Goal: Task Accomplishment & Management: Complete application form

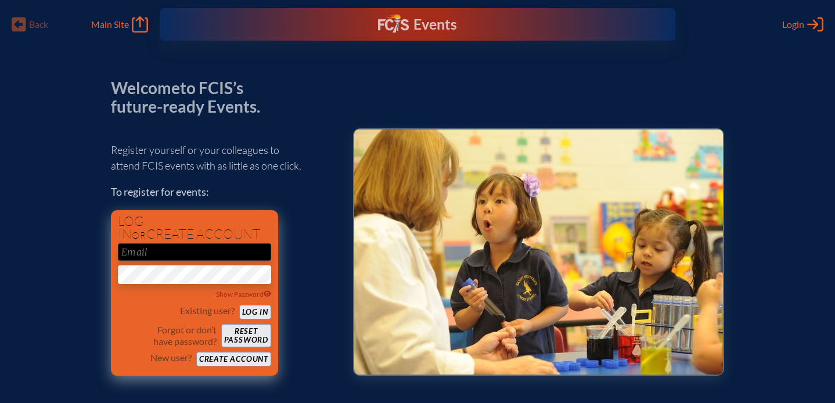
click at [214, 359] on button "Create account" at bounding box center [233, 359] width 75 height 15
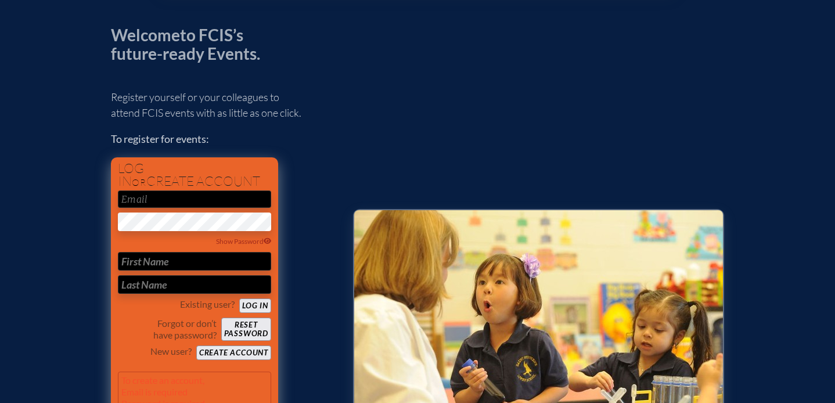
scroll to position [53, 0]
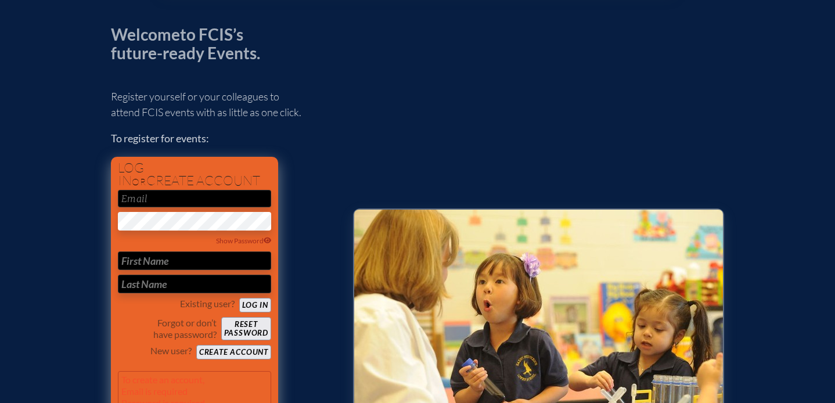
click at [135, 201] on input "email" at bounding box center [194, 198] width 153 height 17
type input "[EMAIL_ADDRESS][DOMAIN_NAME]"
click at [136, 260] on input "text" at bounding box center [194, 260] width 153 height 19
type input "Colleen"
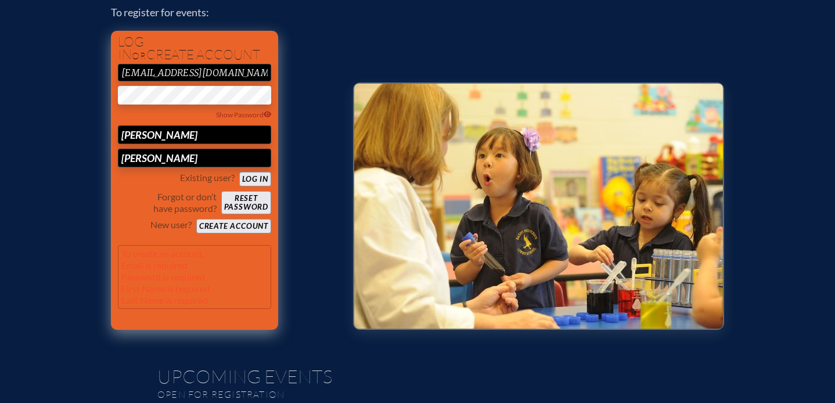
scroll to position [186, 0]
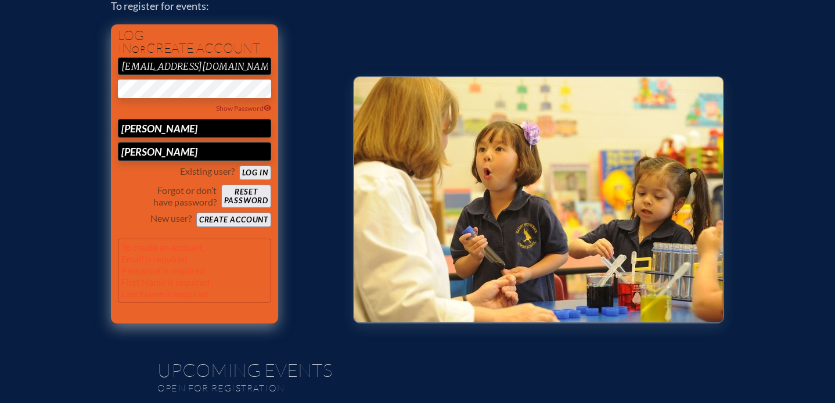
type input "McCormick"
click at [225, 219] on button "Create account" at bounding box center [233, 219] width 75 height 15
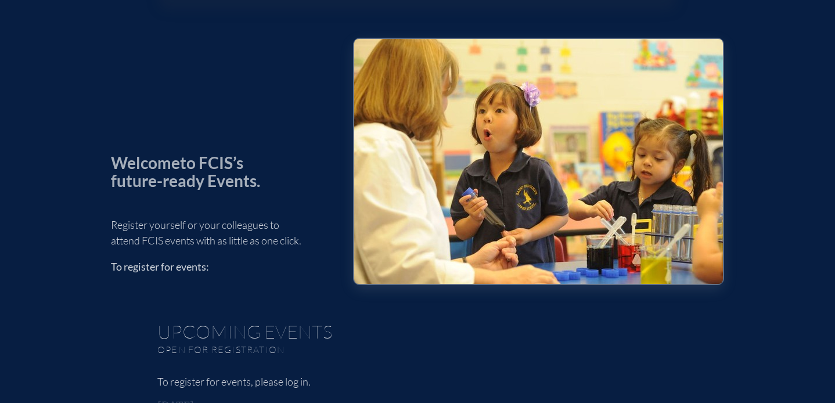
scroll to position [52, 0]
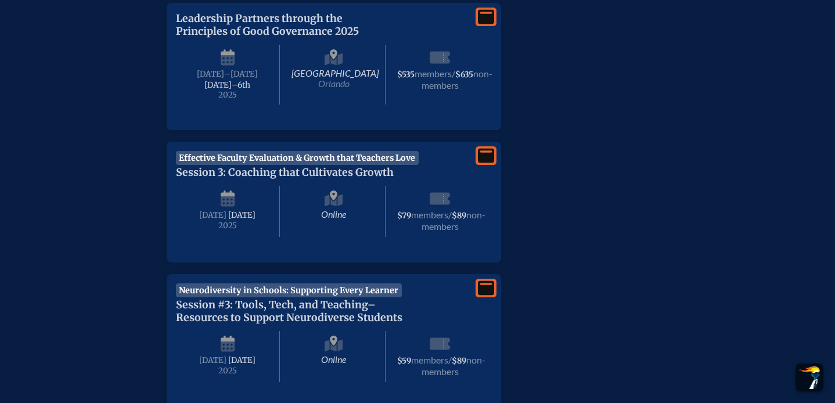
scroll to position [475, 0]
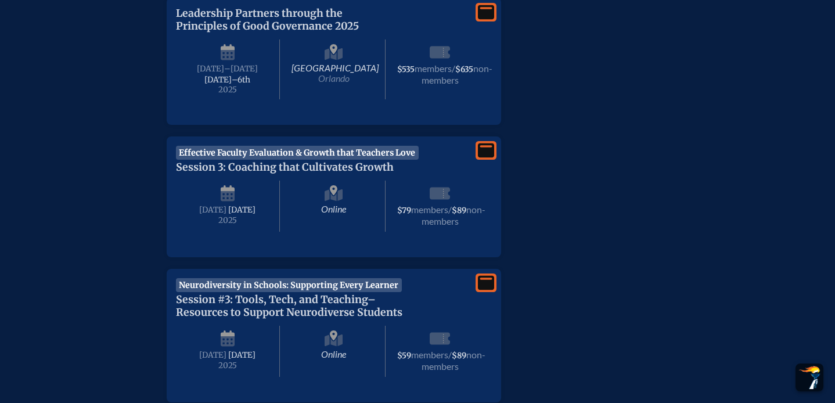
click at [442, 215] on span "members" at bounding box center [429, 209] width 37 height 11
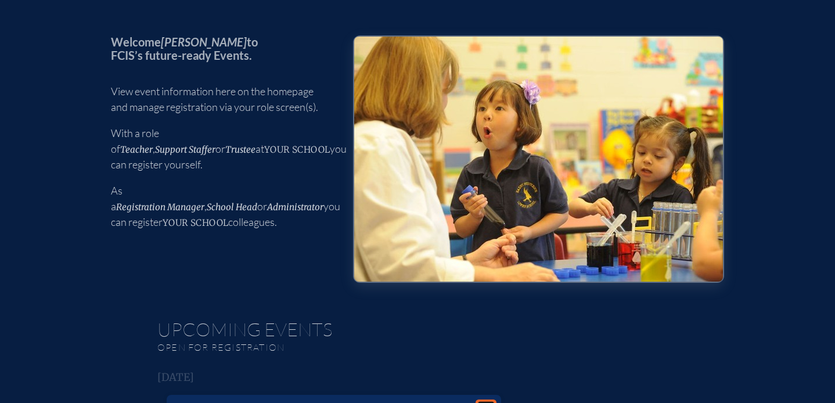
scroll to position [0, 0]
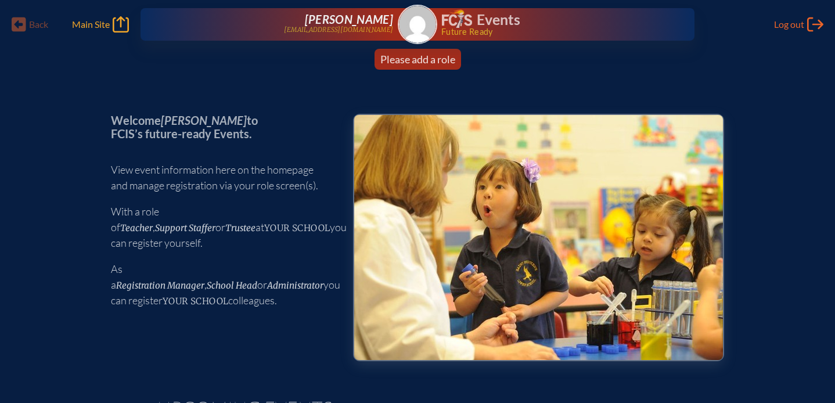
click at [96, 31] on link "Main Site Main Site" at bounding box center [100, 24] width 57 height 16
